Goal: Task Accomplishment & Management: Use online tool/utility

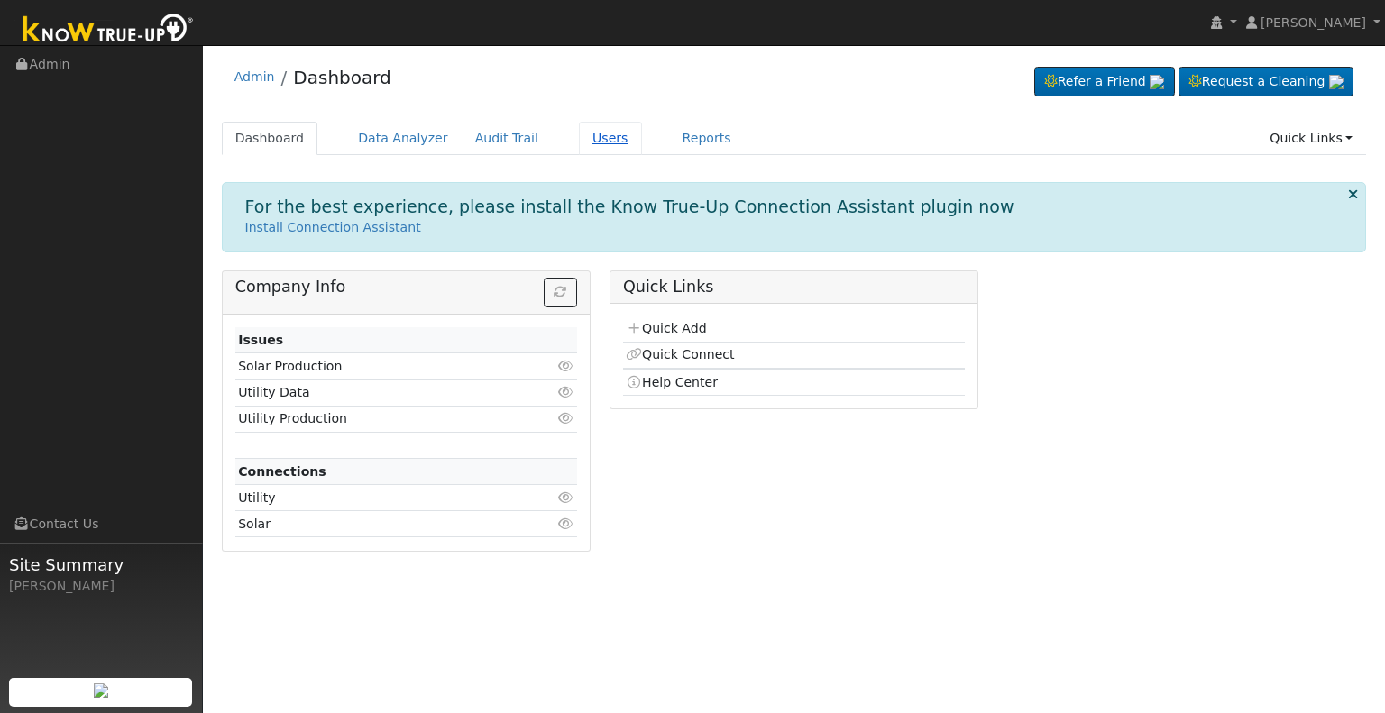
click at [579, 140] on link "Users" at bounding box center [610, 138] width 63 height 33
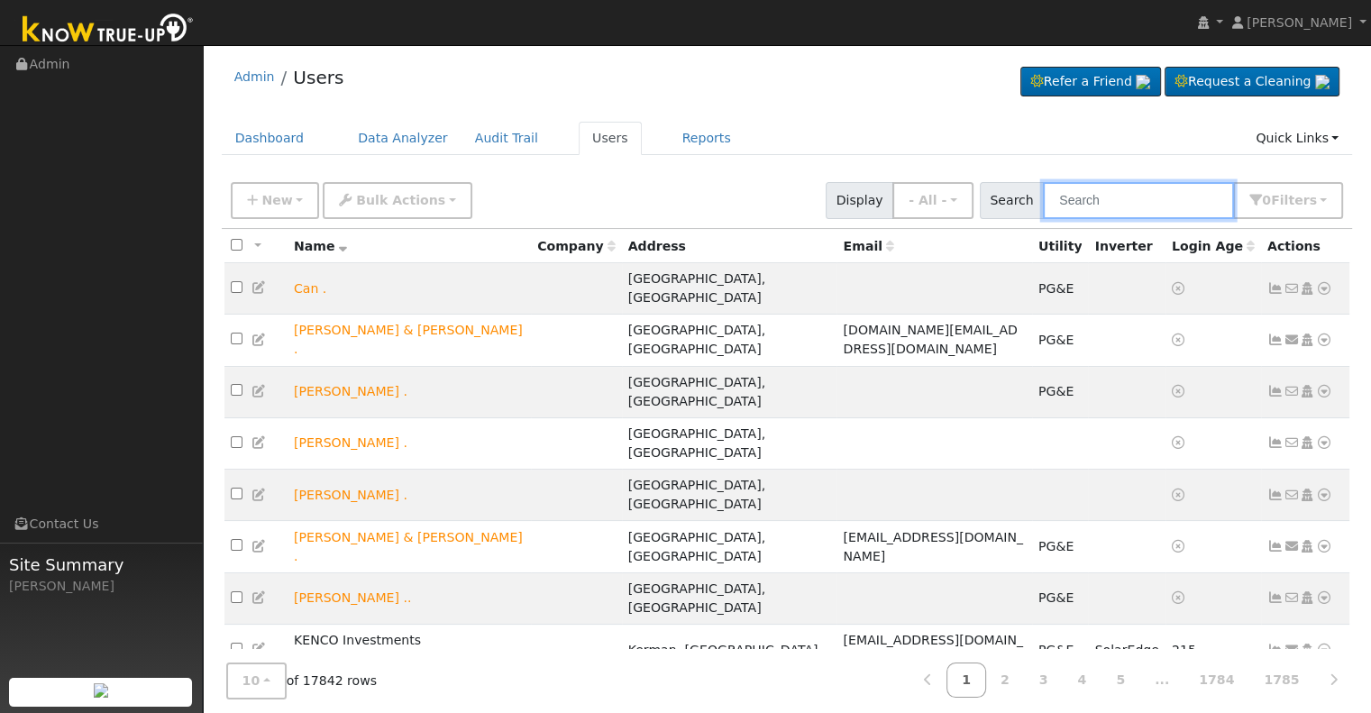
click at [1137, 205] on input "text" at bounding box center [1138, 200] width 191 height 37
paste input "[PERSON_NAME]"
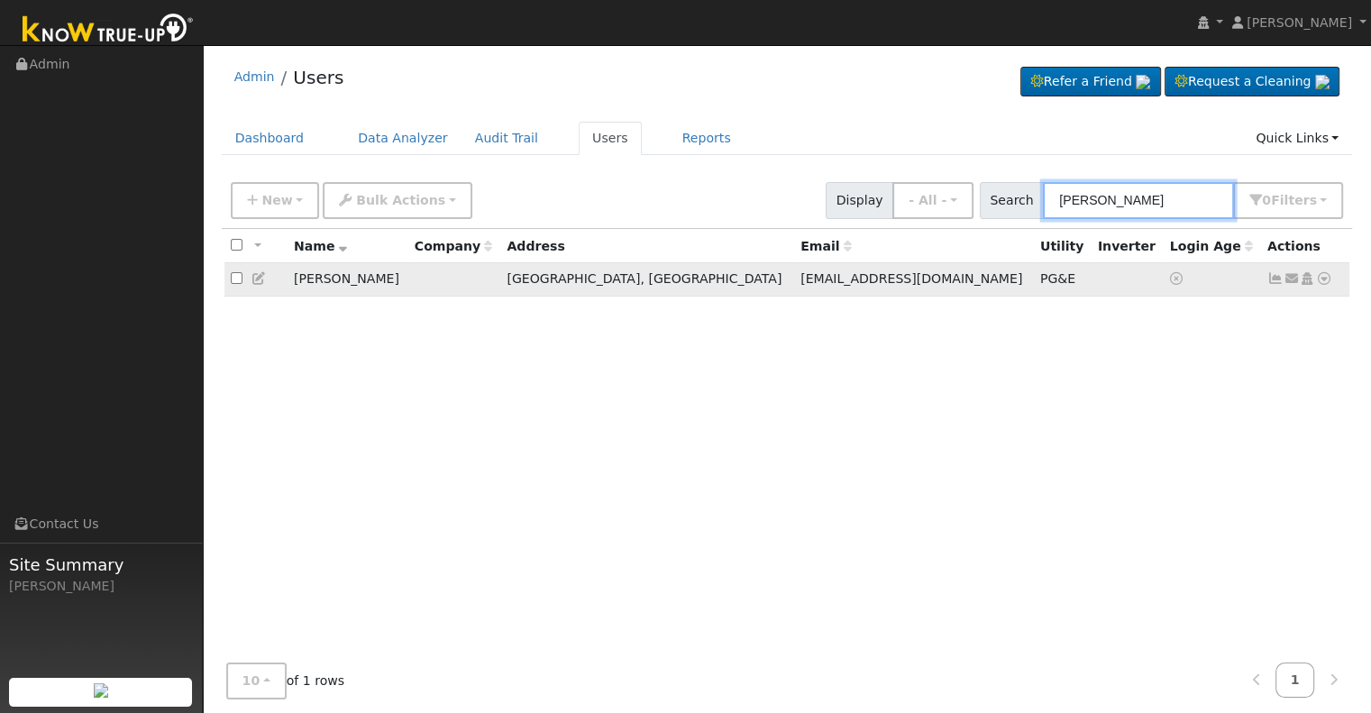
type input "[PERSON_NAME]"
click at [1279, 276] on icon at bounding box center [1276, 278] width 16 height 13
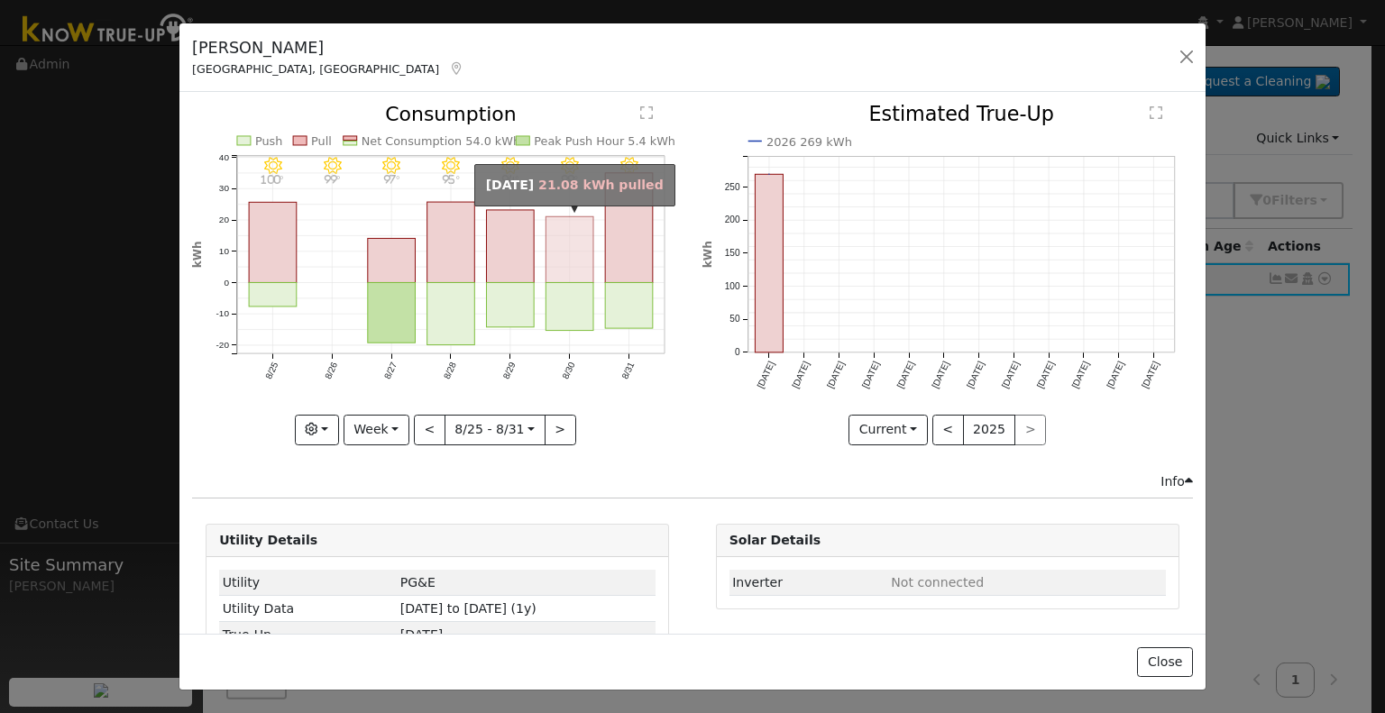
click at [546, 243] on rect "onclick=""" at bounding box center [570, 250] width 48 height 66
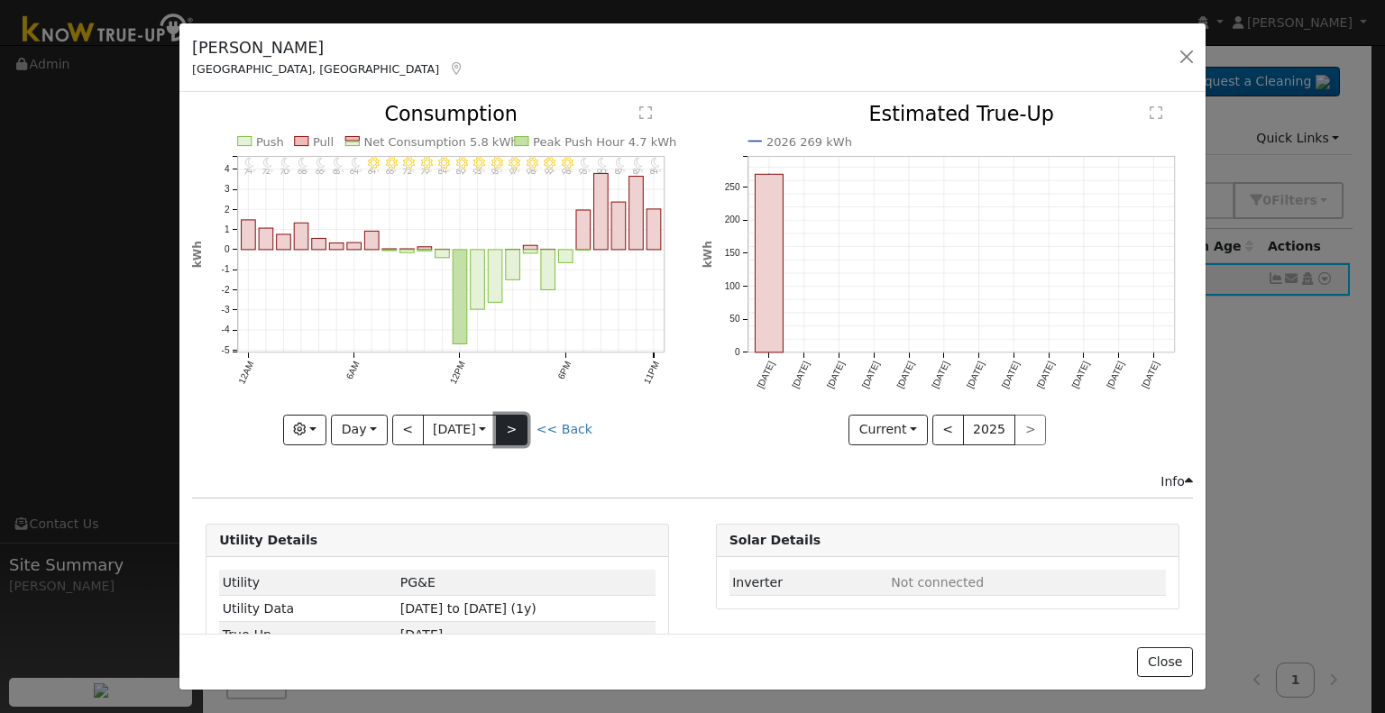
click at [518, 429] on button ">" at bounding box center [512, 430] width 32 height 31
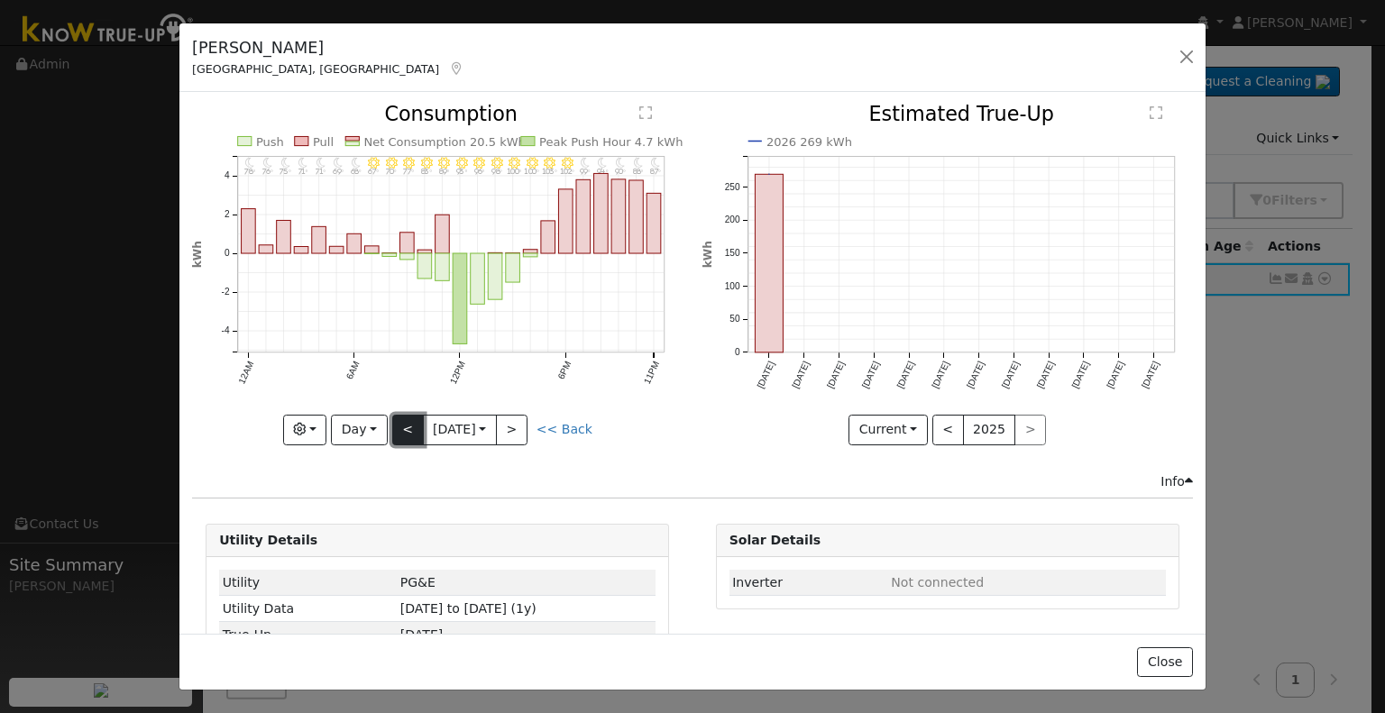
click at [398, 417] on button "<" at bounding box center [408, 430] width 32 height 31
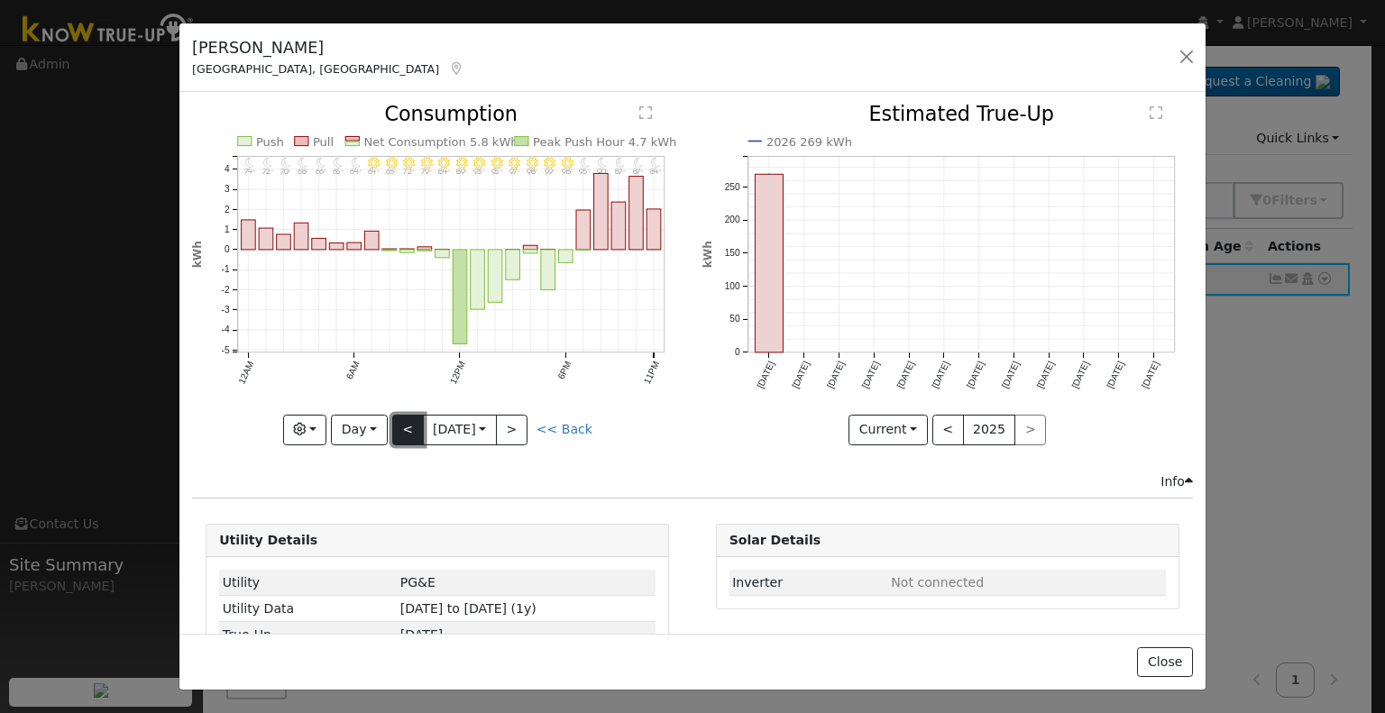
click at [398, 417] on button "<" at bounding box center [408, 430] width 32 height 31
click at [417, 421] on button "<" at bounding box center [408, 430] width 32 height 31
type input "2025-08-28"
click at [1177, 50] on button "button" at bounding box center [1186, 56] width 25 height 25
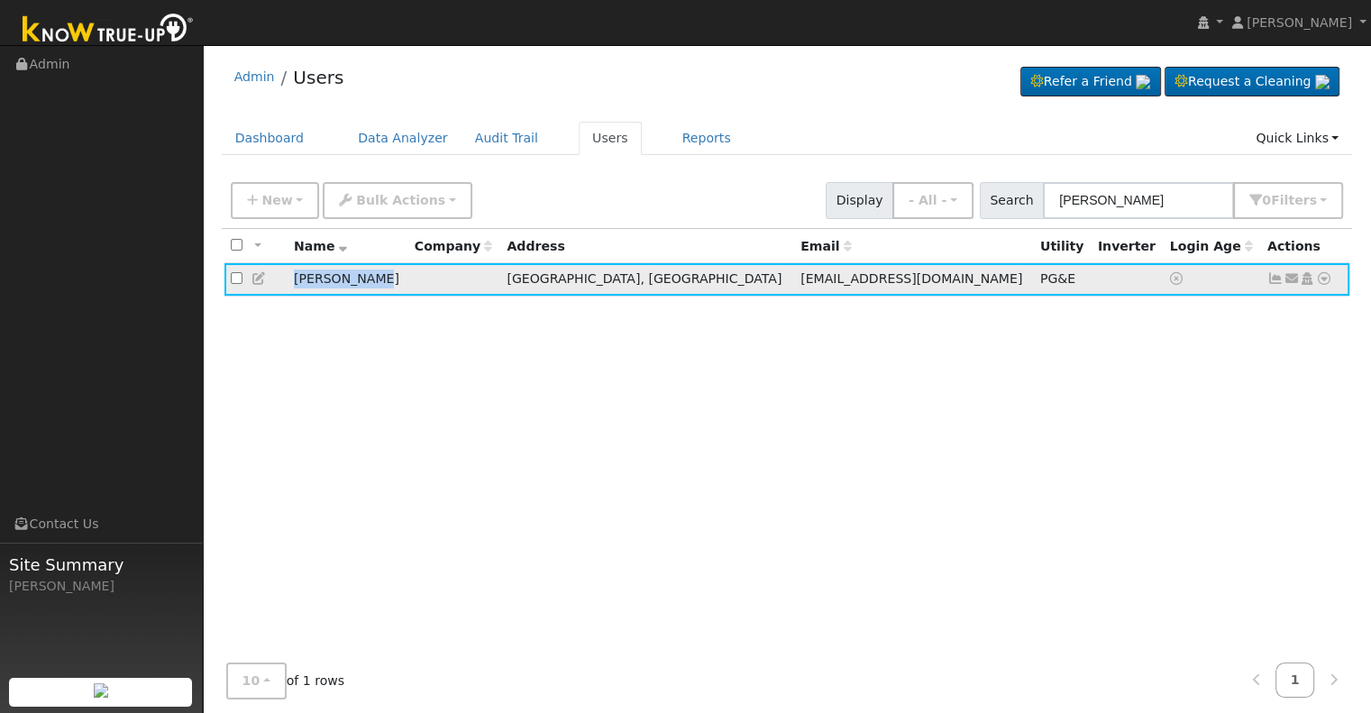
drag, startPoint x: 293, startPoint y: 275, endPoint x: 369, endPoint y: 282, distance: 76.1
click at [369, 282] on td "Ryan Harland" at bounding box center [348, 279] width 121 height 33
copy td "Ryan Harland"
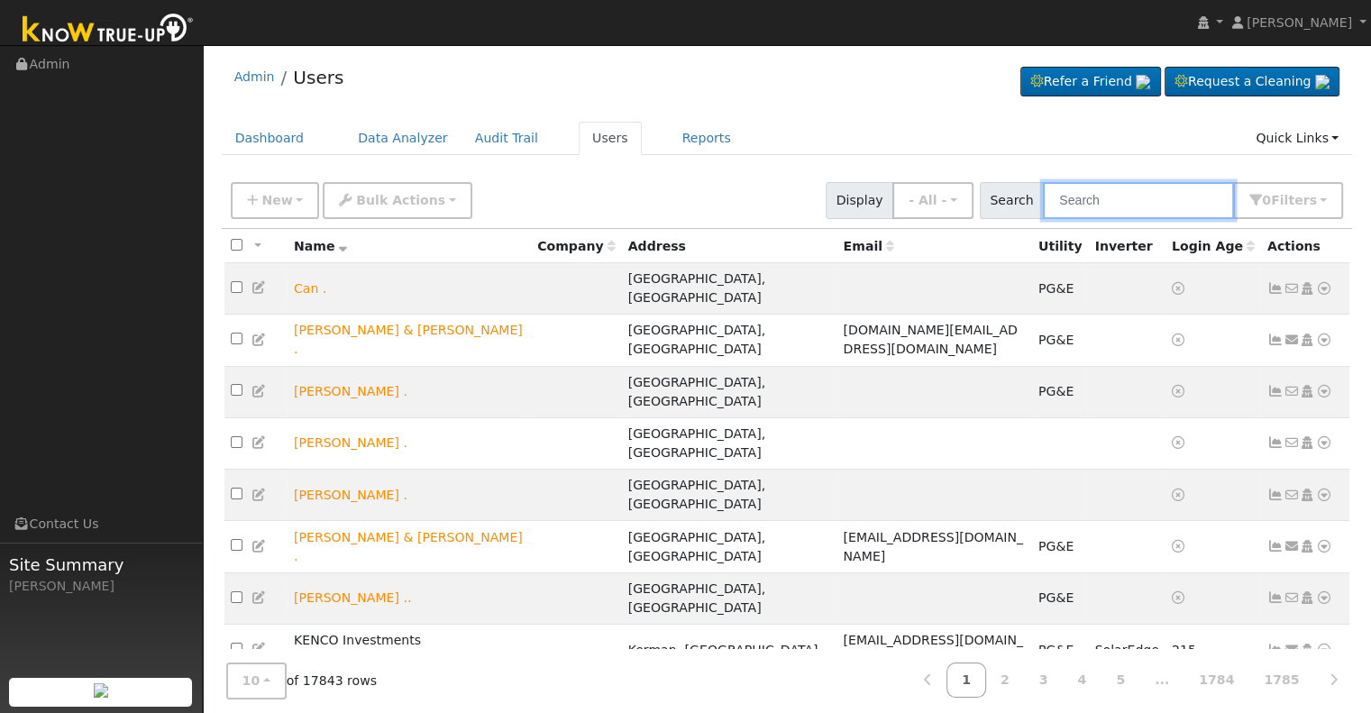
click at [1120, 202] on input "text" at bounding box center [1138, 200] width 191 height 37
paste input "Gary Pederson"
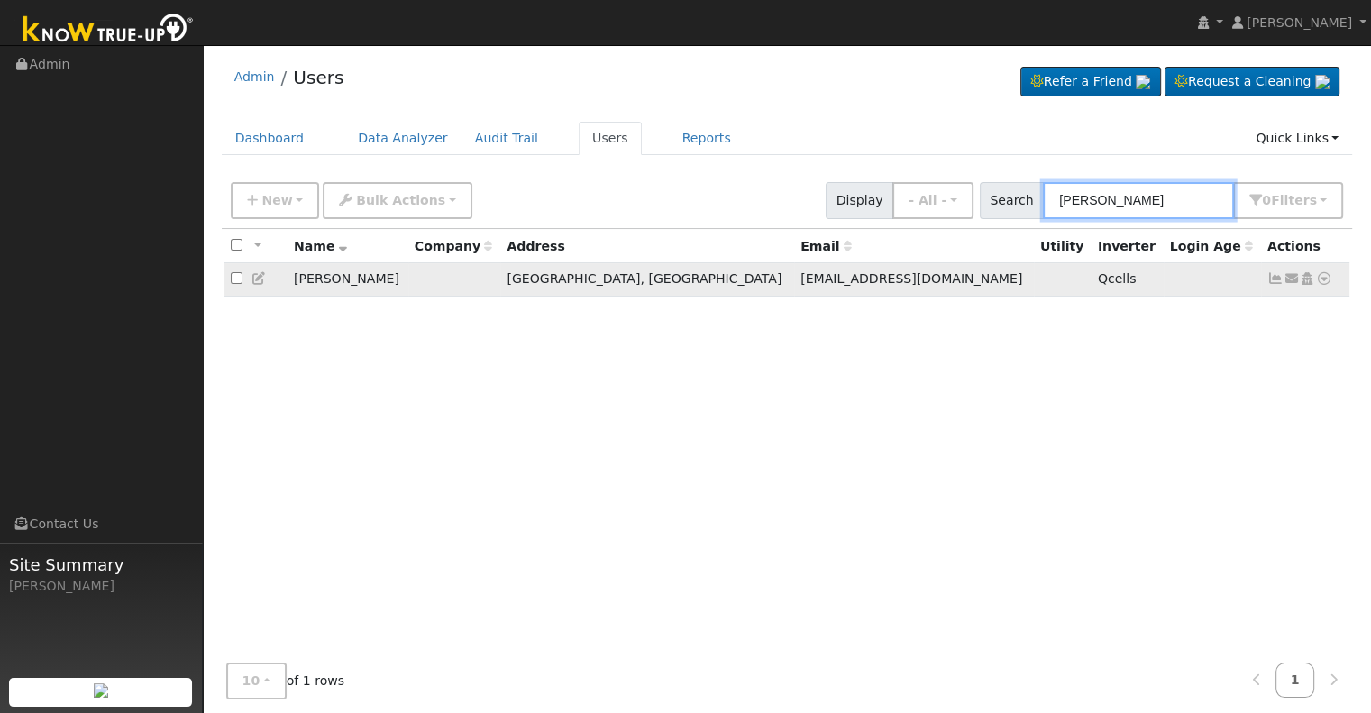
type input "Gary Pederson"
click at [1276, 280] on icon at bounding box center [1276, 278] width 16 height 13
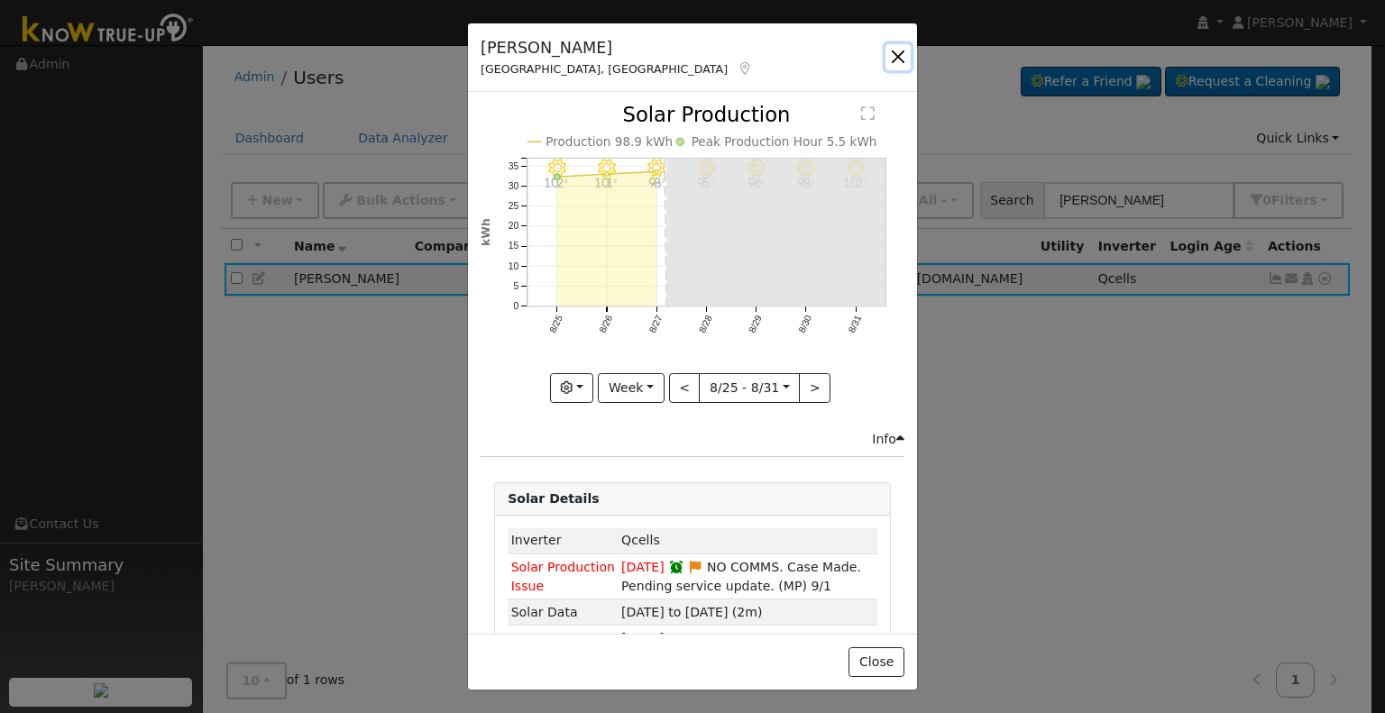
click at [900, 58] on button "button" at bounding box center [897, 56] width 25 height 25
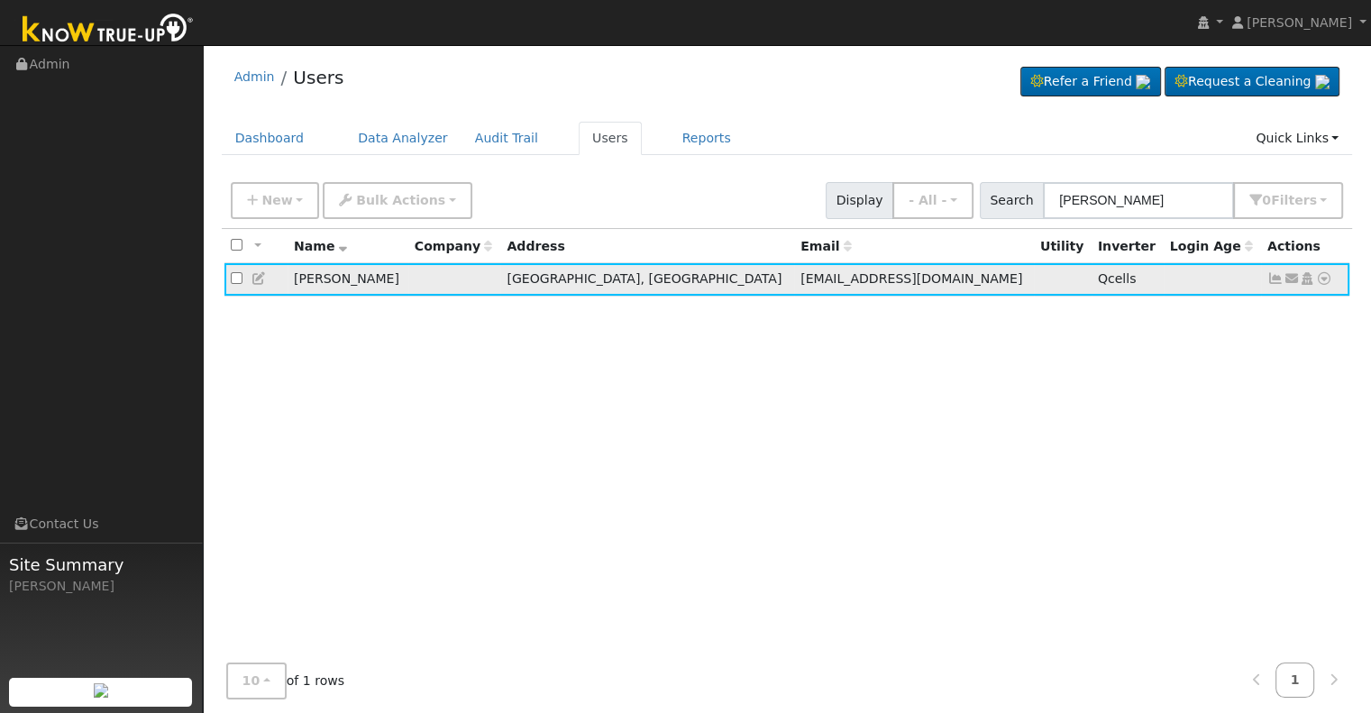
click at [1323, 277] on icon at bounding box center [1324, 278] width 16 height 13
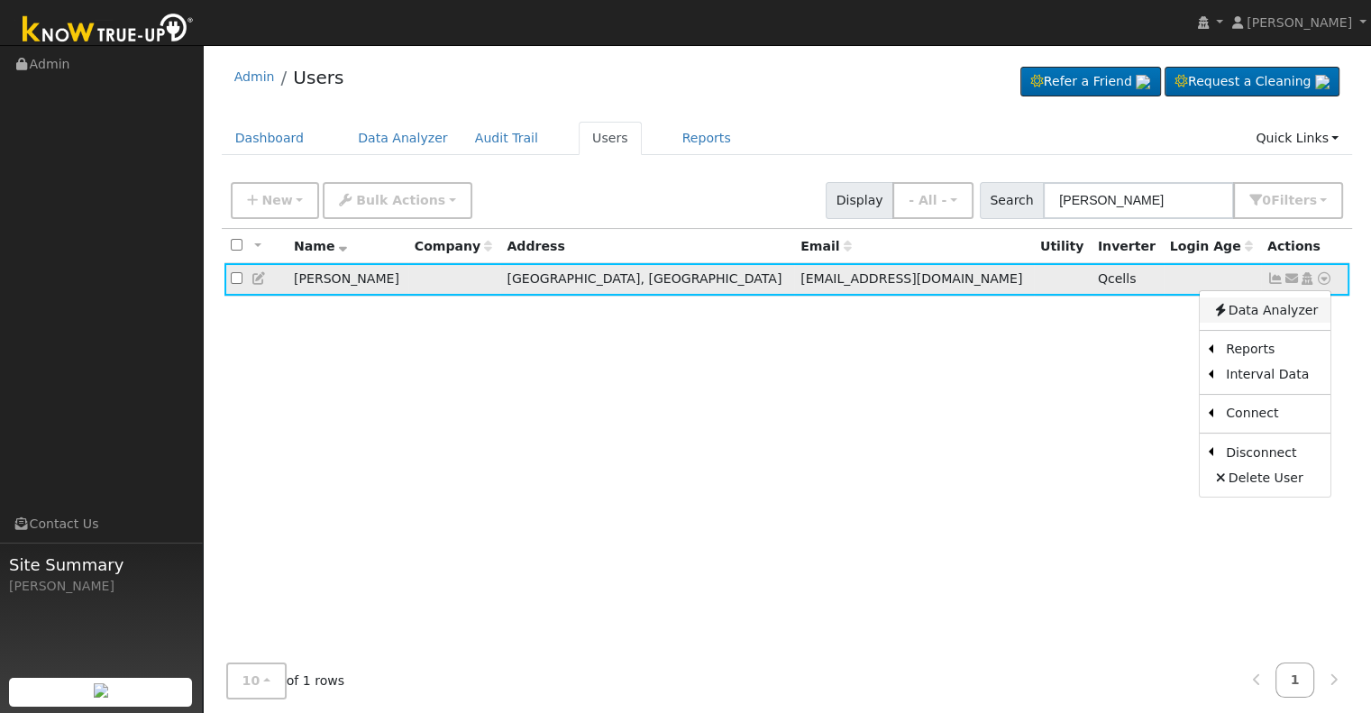
click at [1291, 309] on link "Data Analyzer" at bounding box center [1265, 310] width 131 height 25
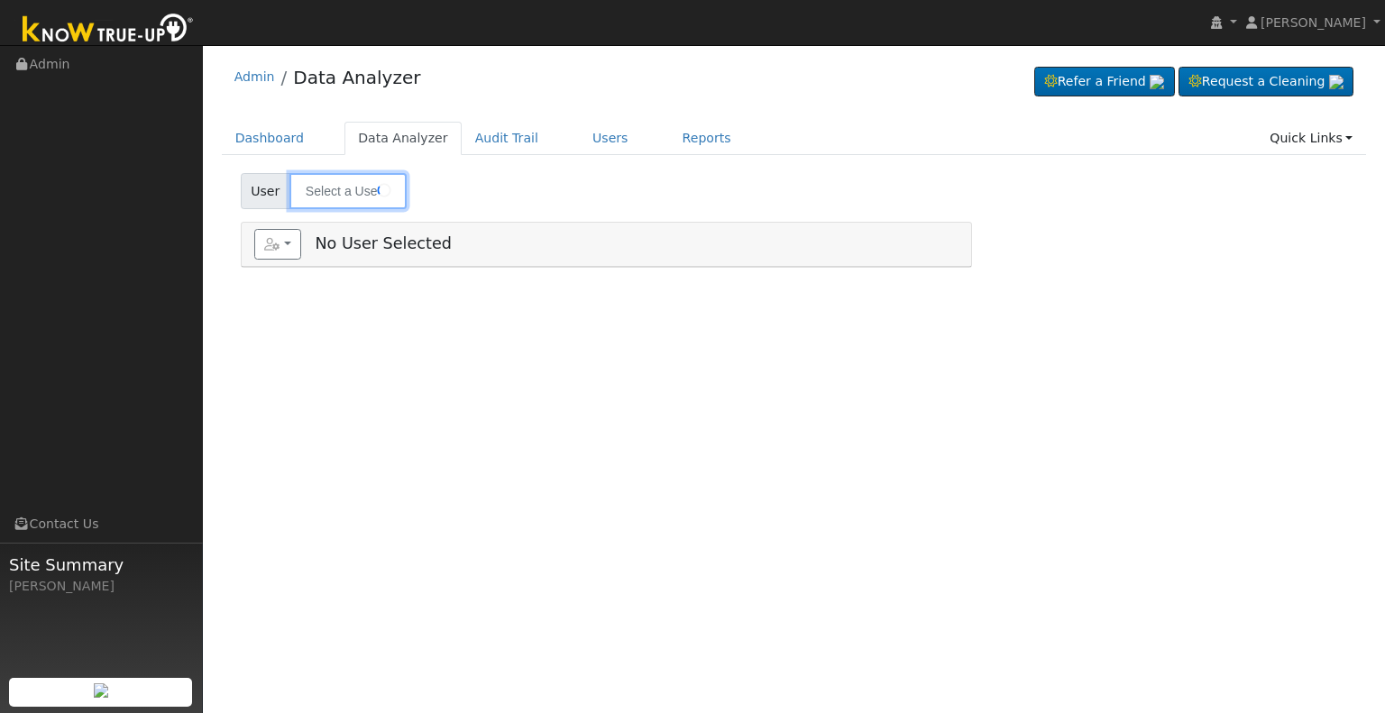
type input "[PERSON_NAME]"
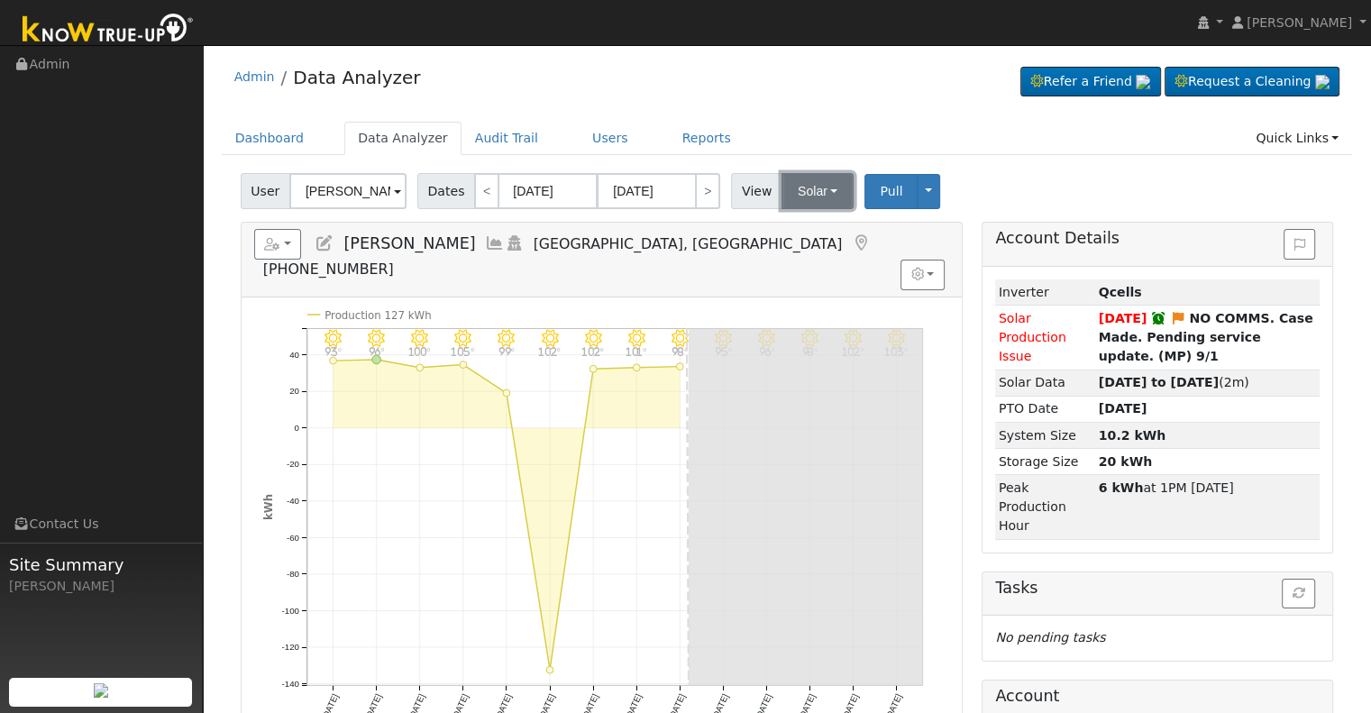
click at [795, 193] on button "Solar" at bounding box center [818, 191] width 72 height 36
click at [804, 228] on link "Utility" at bounding box center [840, 230] width 125 height 25
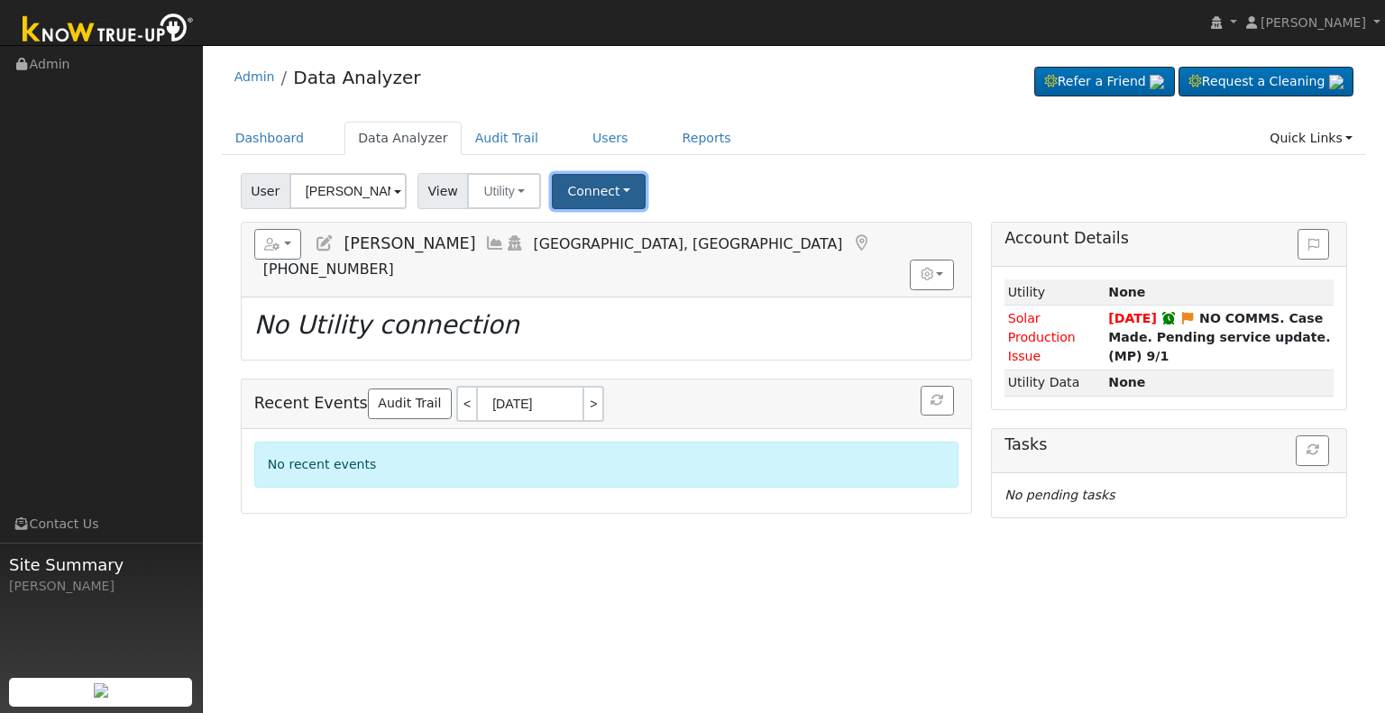
click at [622, 194] on button "Connect" at bounding box center [599, 191] width 94 height 35
click at [607, 229] on link "Select a Provider" at bounding box center [623, 230] width 141 height 25
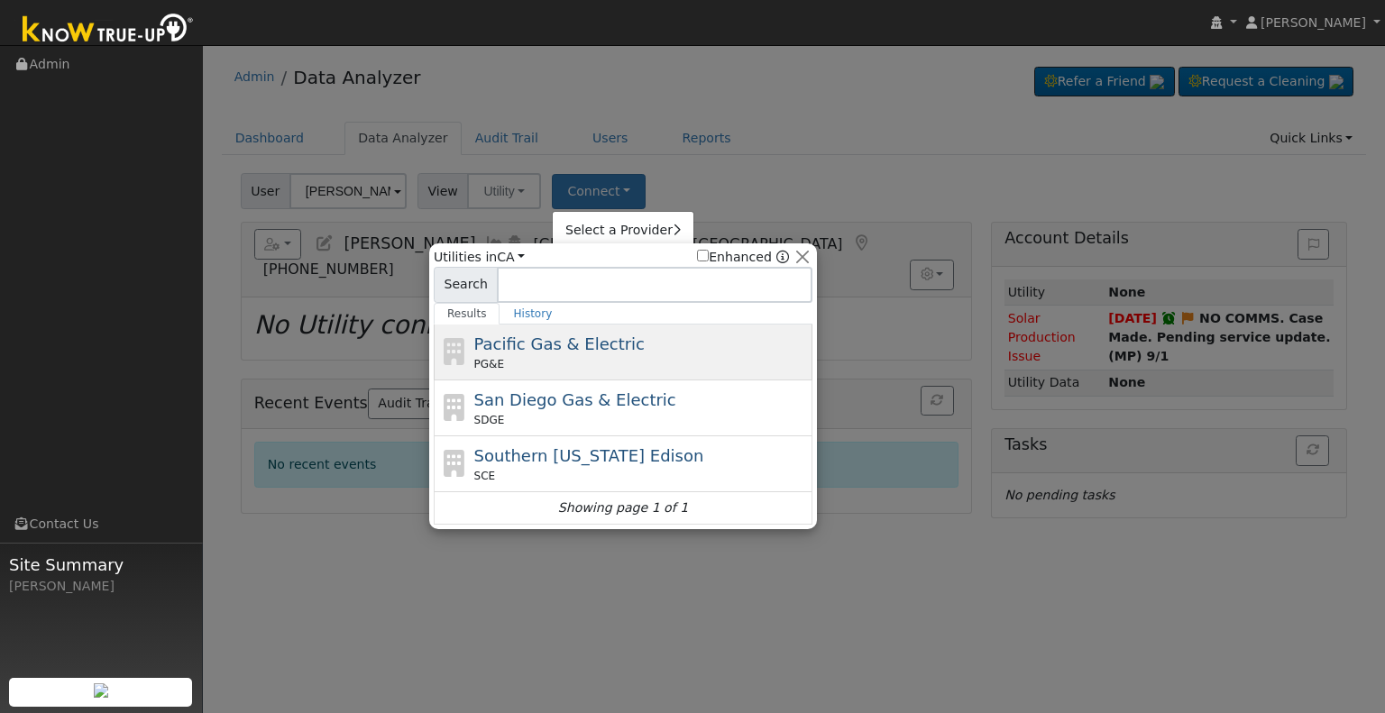
click at [524, 356] on div "PG&E" at bounding box center [641, 364] width 334 height 16
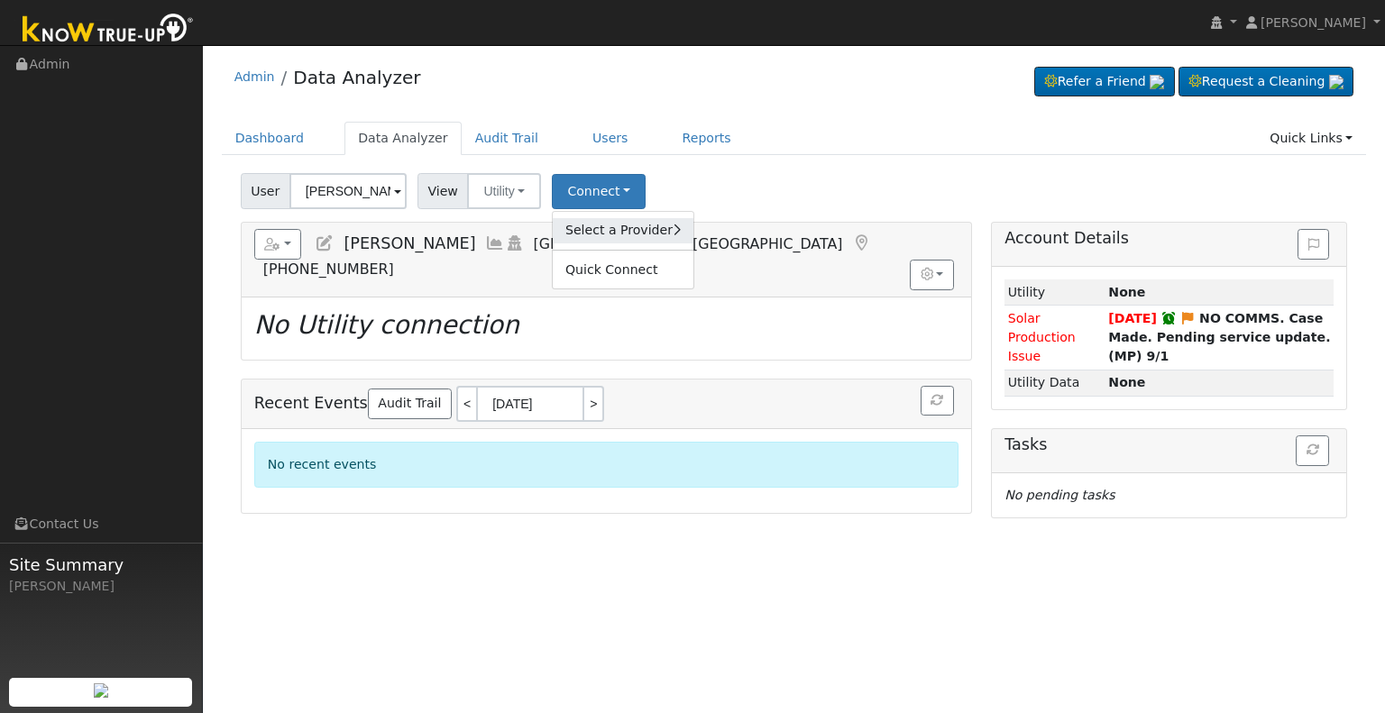
click at [570, 229] on link "Select a Provider" at bounding box center [623, 230] width 141 height 25
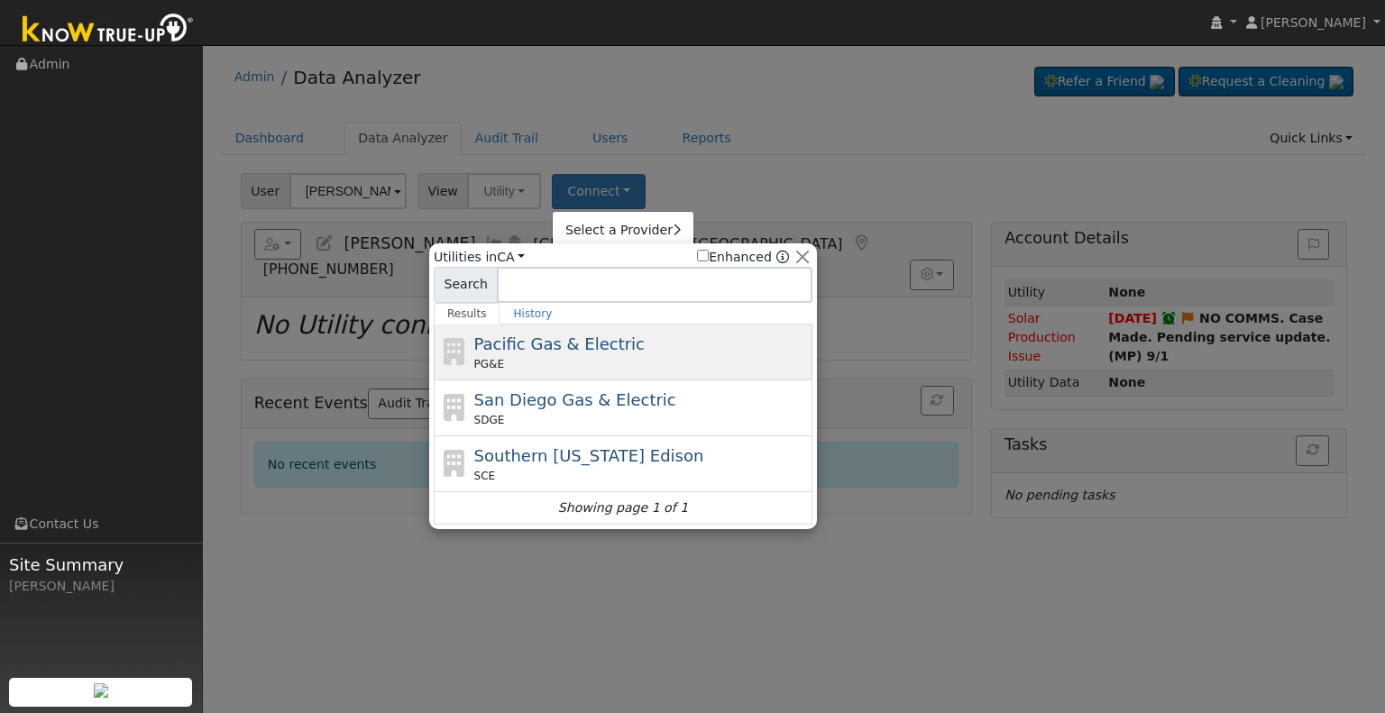
click at [447, 345] on icon at bounding box center [454, 351] width 31 height 27
